Goal: Task Accomplishment & Management: Complete application form

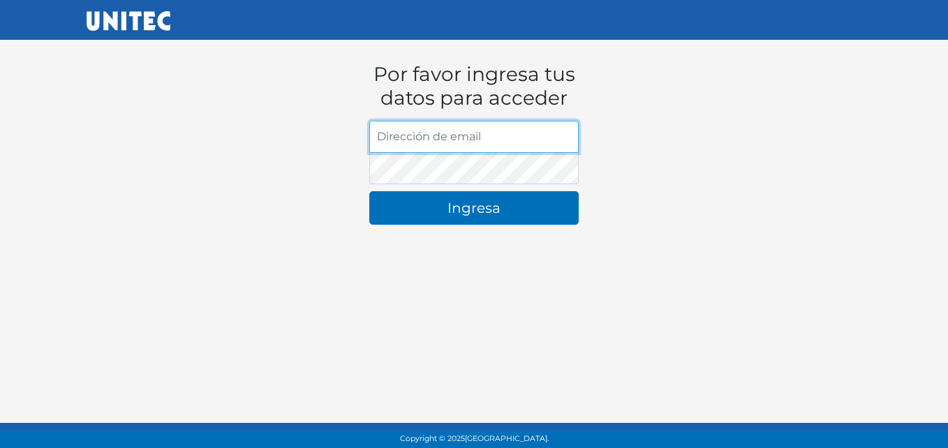
click at [433, 139] on input "Dirección de email" at bounding box center [473, 137] width 209 height 32
type input "[EMAIL_ADDRESS][DOMAIN_NAME]"
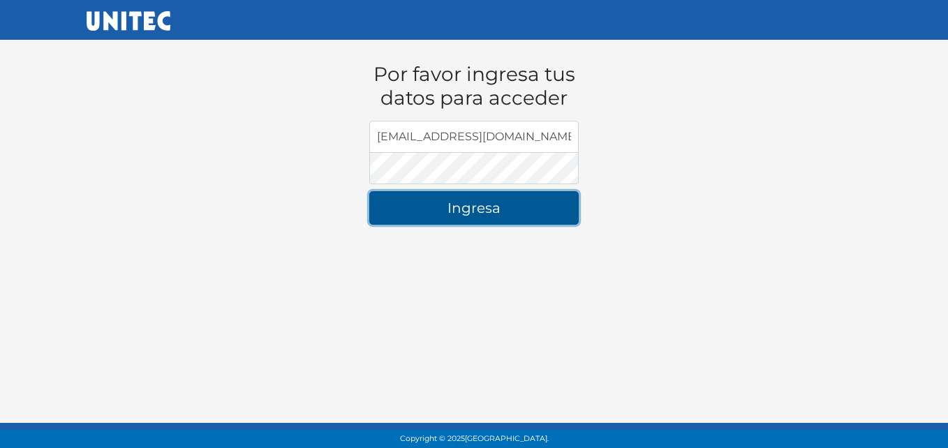
click at [468, 211] on button "Ingresa" at bounding box center [473, 207] width 209 height 33
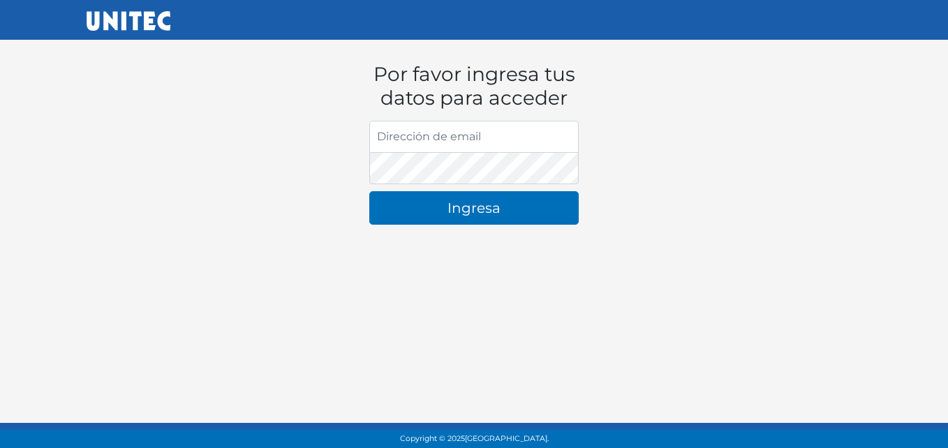
click at [457, 139] on input "Dirección de email" at bounding box center [473, 137] width 209 height 32
type input "[EMAIL_ADDRESS][DOMAIN_NAME]"
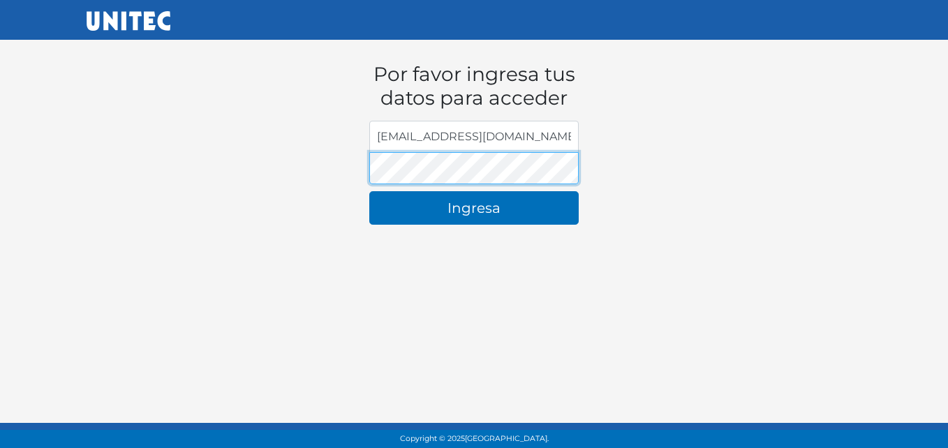
click at [369, 191] on button "Ingresa" at bounding box center [473, 207] width 209 height 33
